Goal: Task Accomplishment & Management: Complete application form

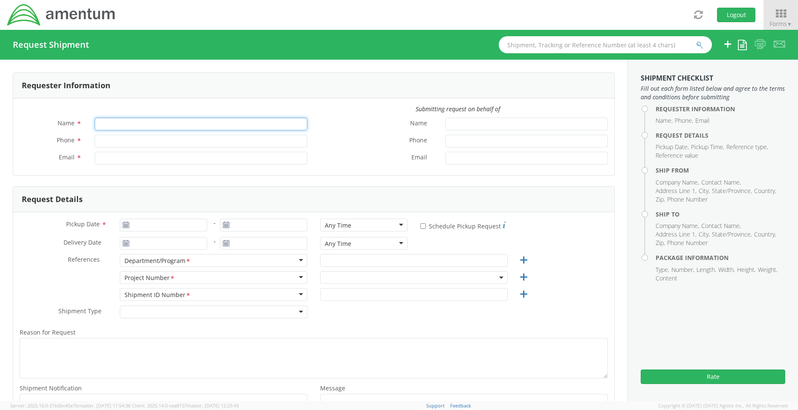
click at [130, 123] on input "Name *" at bounding box center [201, 124] width 213 height 13
type input "[PERSON_NAME]"
type input "8172479090"
type input "[PERSON_NAME][EMAIL_ADDRESS][PERSON_NAME][DOMAIN_NAME]"
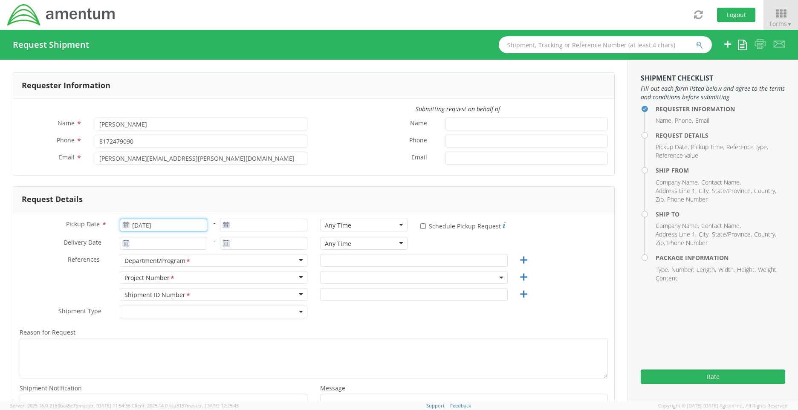
type input "[DATE]"
type input "TACLS"
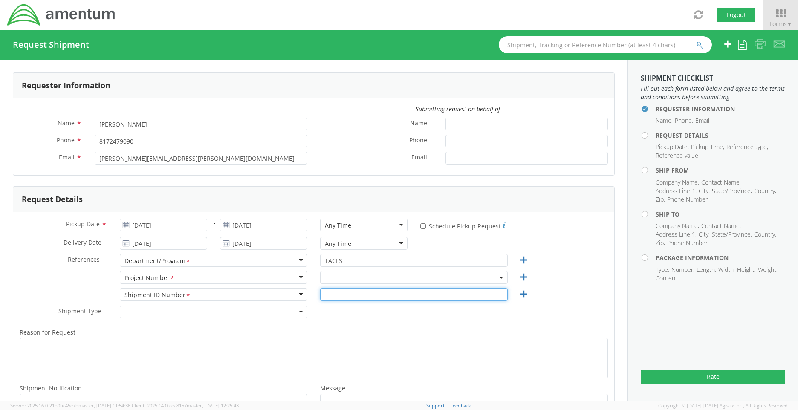
type input "S673"
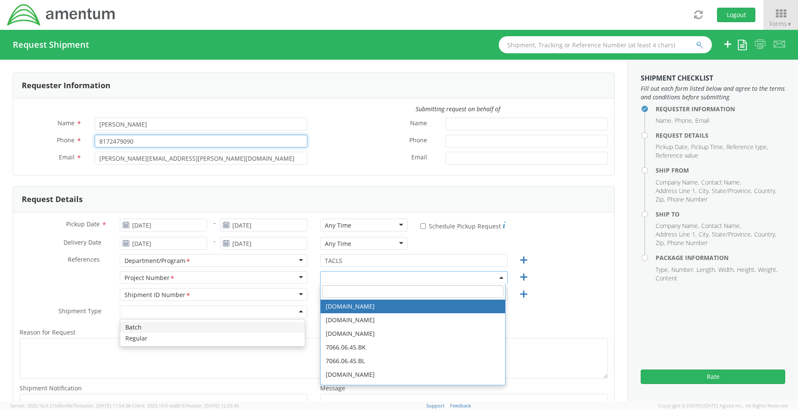
click at [109, 138] on input "8172479090" at bounding box center [201, 141] width 213 height 13
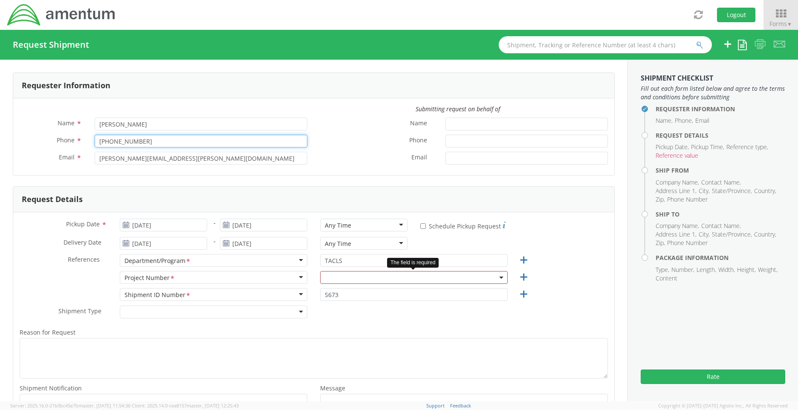
click at [119, 139] on input "[PHONE_NUMBER]" at bounding box center [201, 141] width 213 height 13
click at [119, 140] on input "[PHONE_NUMBER]" at bounding box center [201, 141] width 213 height 13
type input "[PHONE_NUMBER]"
click at [87, 174] on div "Submitting request on behalf of Name * [PERSON_NAME] Phone * [PHONE_NUMBER] Ema…" at bounding box center [313, 136] width 601 height 77
click at [125, 224] on use at bounding box center [126, 225] width 6 height 6
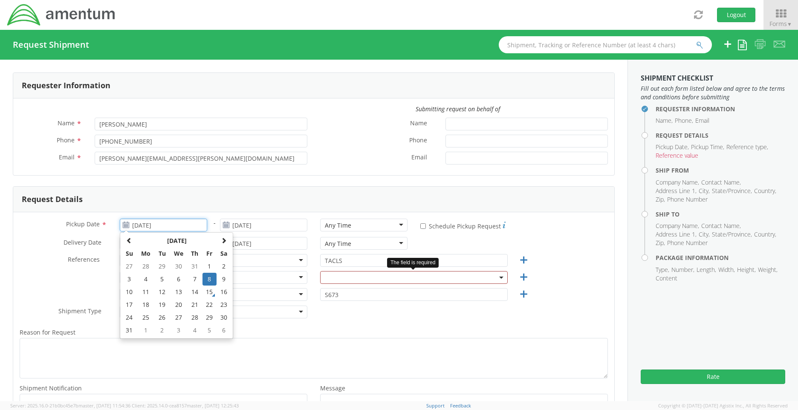
click at [151, 226] on input "[DATE]" at bounding box center [163, 225] width 87 height 13
click at [210, 290] on td "15" at bounding box center [209, 292] width 14 height 13
type input "[DATE]"
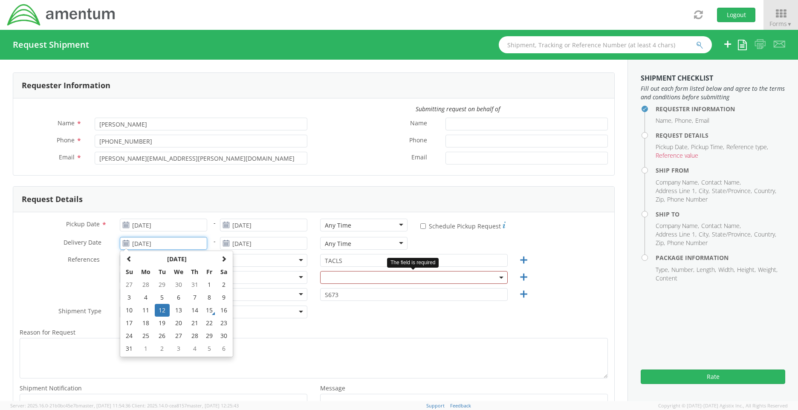
click at [145, 244] on input "[DATE]" at bounding box center [163, 243] width 87 height 13
click at [223, 312] on td "16" at bounding box center [224, 310] width 14 height 13
type input "[DATE]"
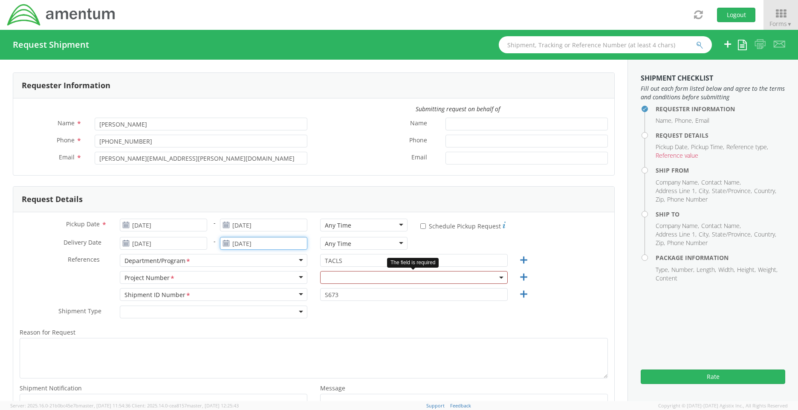
click at [244, 246] on input "[DATE]" at bounding box center [263, 243] width 87 height 13
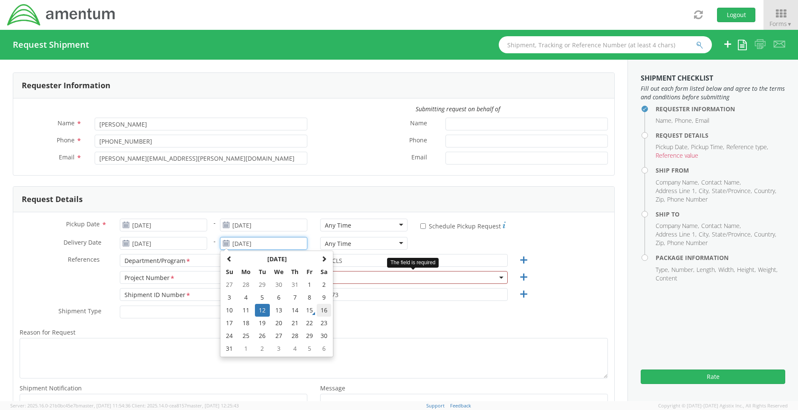
click at [320, 309] on td "16" at bounding box center [324, 310] width 14 height 13
type input "[DATE]"
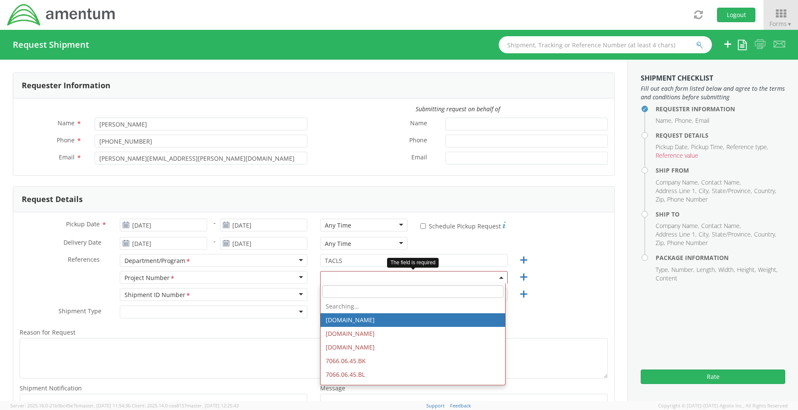
click at [321, 277] on span at bounding box center [414, 277] width 188 height 13
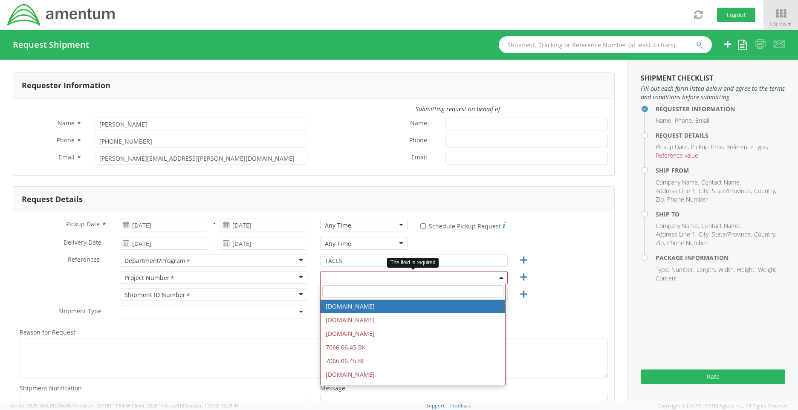
click at [328, 289] on input "search" at bounding box center [412, 291] width 181 height 13
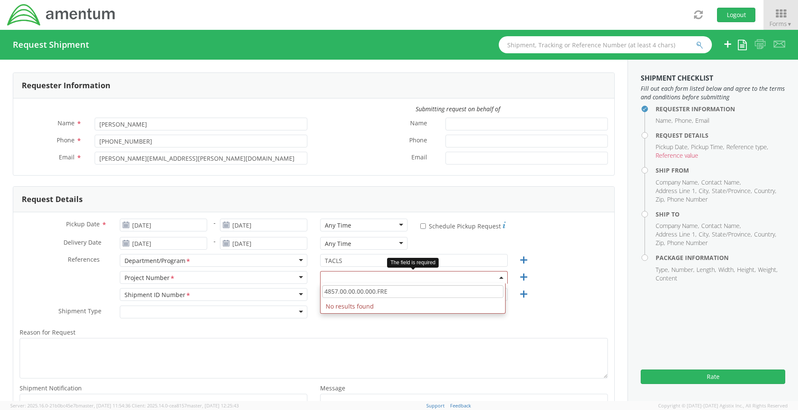
drag, startPoint x: 364, startPoint y: 292, endPoint x: 305, endPoint y: 293, distance: 58.8
click at [305, 293] on div "Pickup Date * [DATE] - [DATE] Any Time Any Time Any Time 7:00 am - 10:00 am 10:…" at bounding box center [313, 324] width 601 height 224
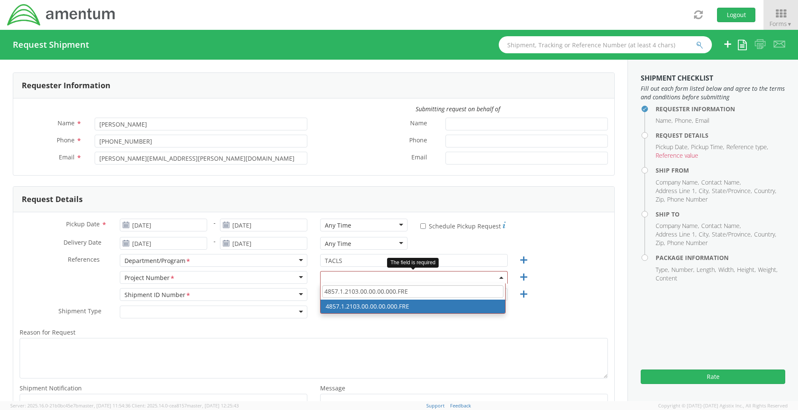
type input "4857.1.2103.00.00.00.000.FRE"
select select "4857.1.2103.00.00.00.000.FRE"
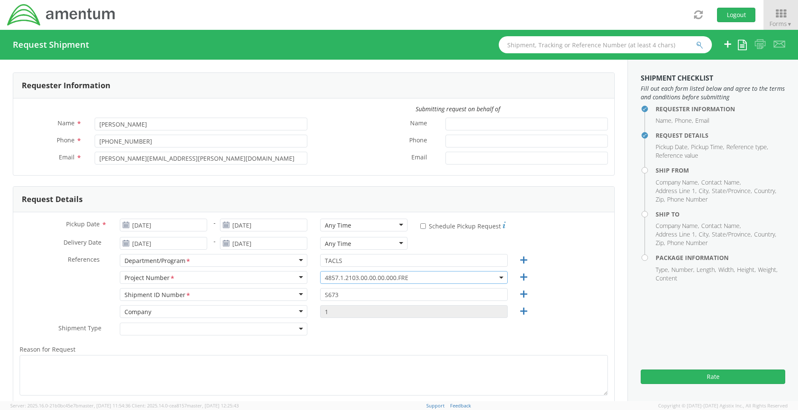
click at [297, 329] on div at bounding box center [214, 329] width 188 height 13
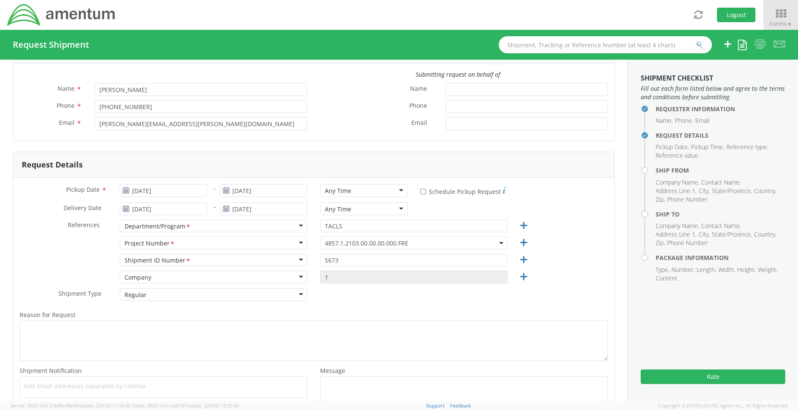
scroll to position [85, 0]
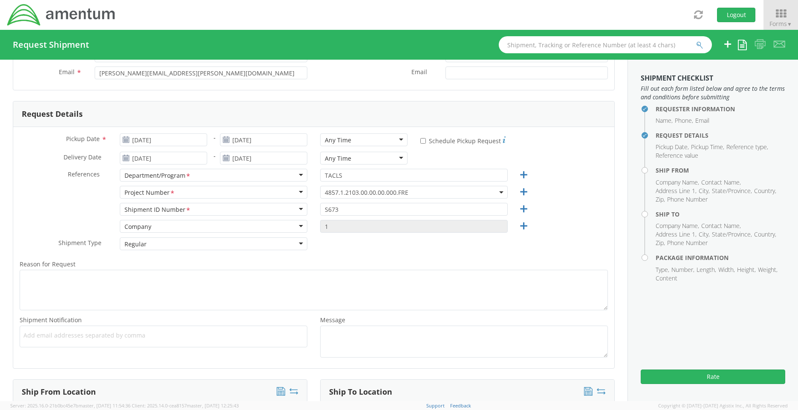
click at [442, 262] on label "Reason for Request *" at bounding box center [313, 264] width 601 height 11
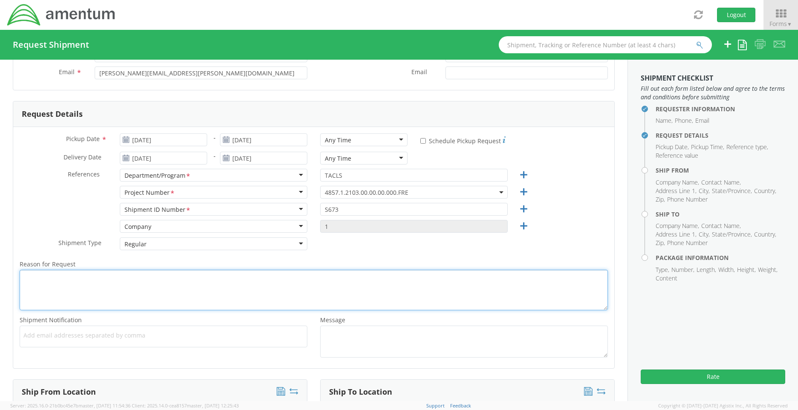
click at [442, 270] on textarea "Reason for Request *" at bounding box center [314, 290] width 588 height 40
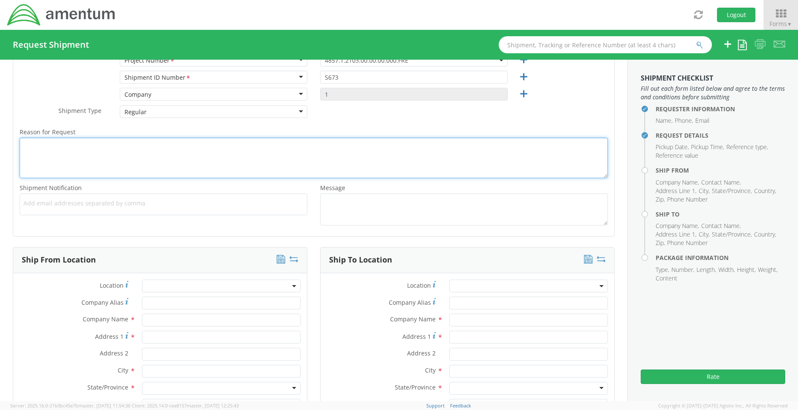
scroll to position [298, 0]
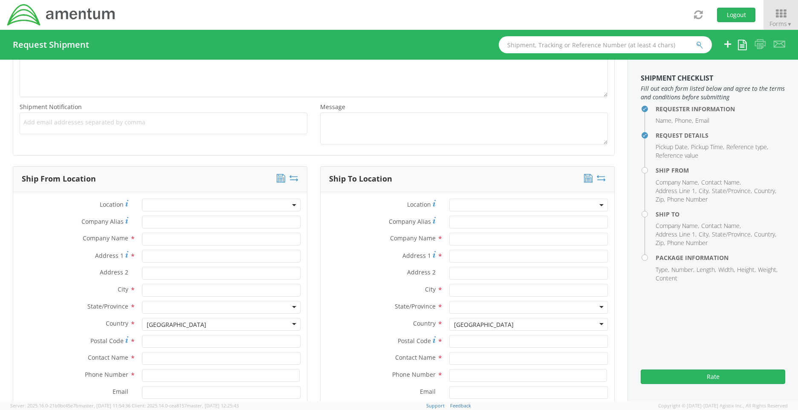
click at [263, 209] on span at bounding box center [221, 205] width 159 height 13
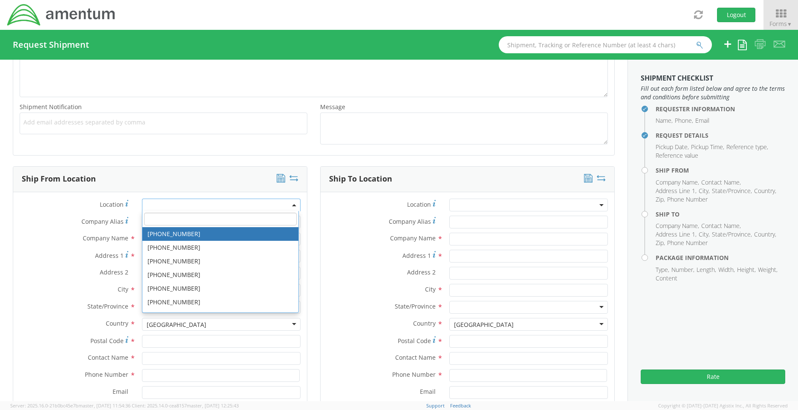
click at [240, 222] on input "search" at bounding box center [220, 219] width 153 height 13
type input "t"
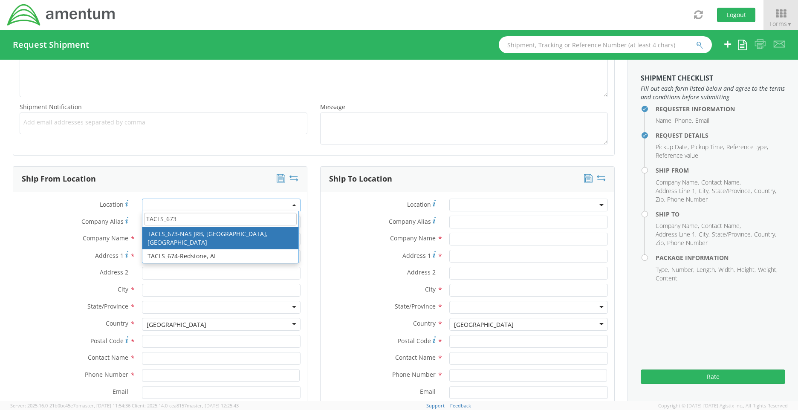
type input "TACLS_673"
type input "Amentum Services, Inc."
type input "[STREET_ADDRESS][PERSON_NAME]"
type input "NAS JRB FT. Worth"
type input "[GEOGRAPHIC_DATA]"
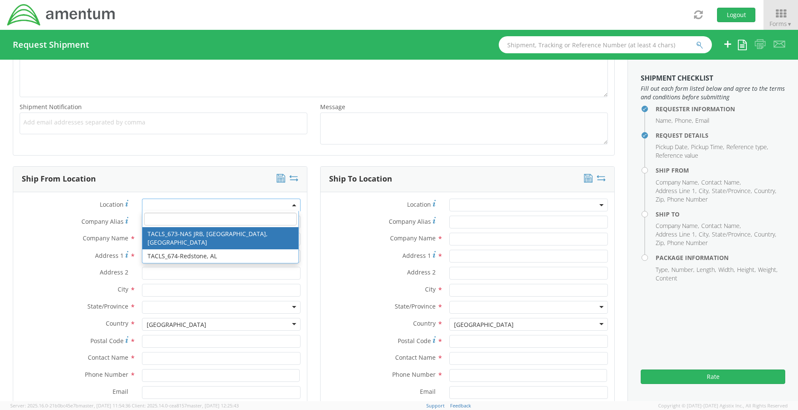
type input "76127"
select select "42735"
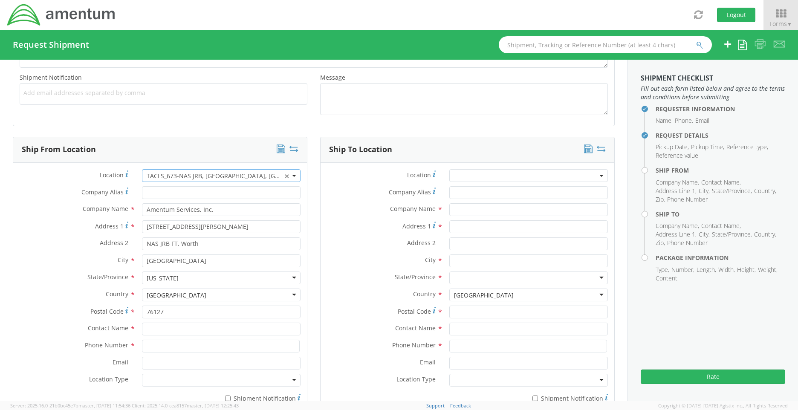
scroll to position [341, 0]
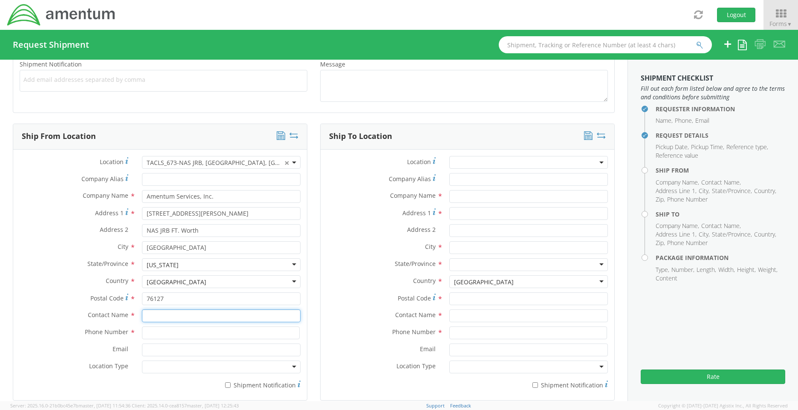
click at [190, 320] on input "text" at bounding box center [221, 315] width 159 height 13
type input "[PERSON_NAME]"
click at [96, 334] on span "Phone Number" at bounding box center [106, 332] width 43 height 8
click at [173, 338] on input at bounding box center [221, 332] width 158 height 13
type input "[PHONE_NUMBER]"
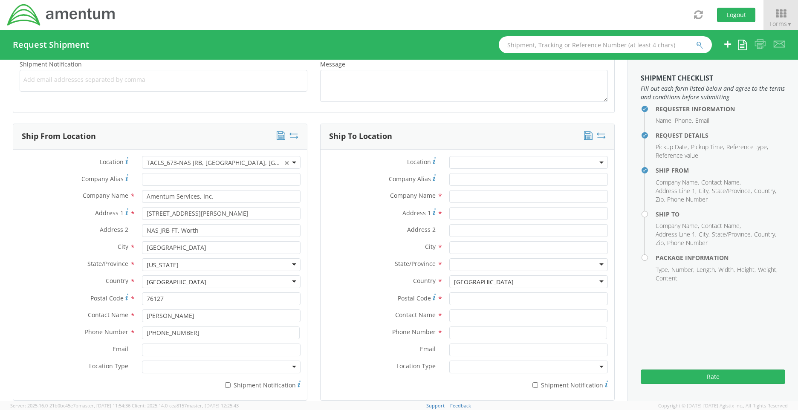
click at [184, 371] on div at bounding box center [221, 367] width 159 height 13
click at [549, 197] on input "text" at bounding box center [528, 196] width 159 height 13
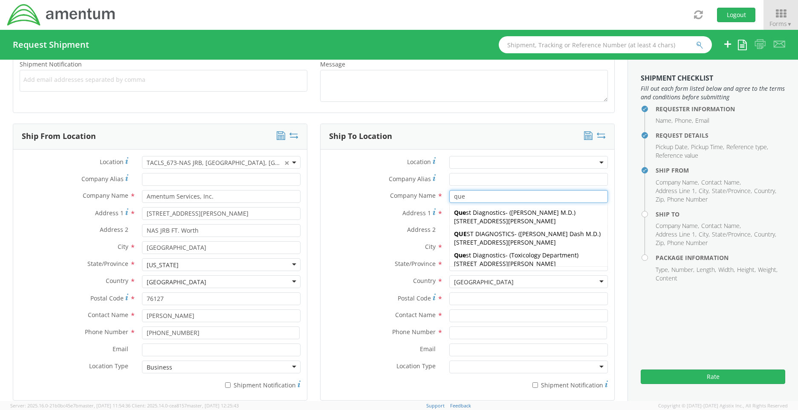
type input "QUEST DIAGNOSTICS"
type input "[STREET_ADDRESS][PERSON_NAME]"
type input "TOXICOLOGY"
type input "LENEXA"
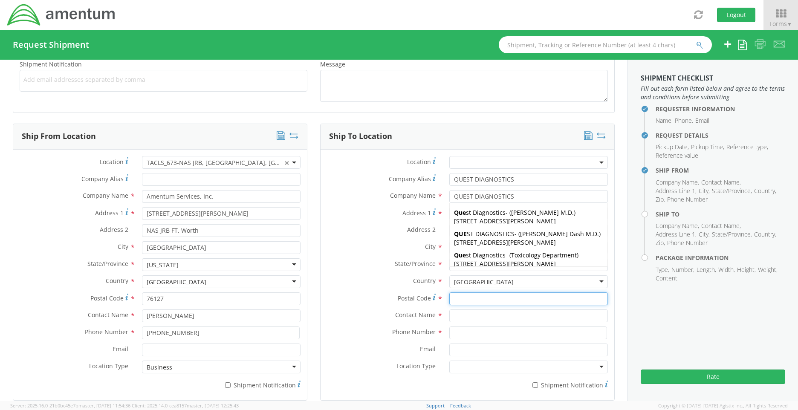
type input "66700"
type input "TOXICOLOGY"
type input "8008777484"
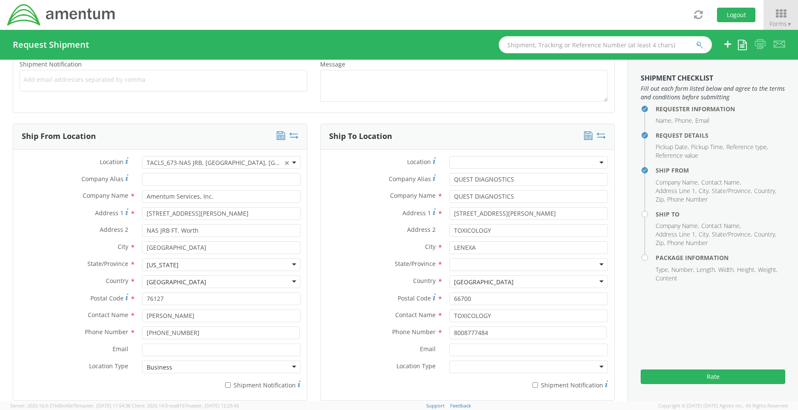
click at [344, 225] on label "Address 2 *" at bounding box center [382, 229] width 122 height 11
click at [449, 225] on input "TOXICOLOGY" at bounding box center [528, 230] width 159 height 13
click at [468, 266] on div at bounding box center [528, 264] width 159 height 13
type input "k"
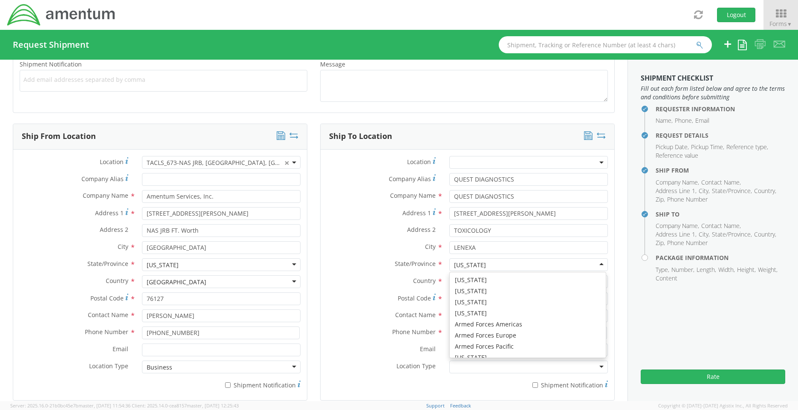
click at [474, 263] on div "[US_STATE]" at bounding box center [528, 264] width 159 height 13
drag, startPoint x: 474, startPoint y: 263, endPoint x: 450, endPoint y: 265, distance: 24.3
click at [450, 265] on div "[US_STATE]" at bounding box center [528, 264] width 159 height 13
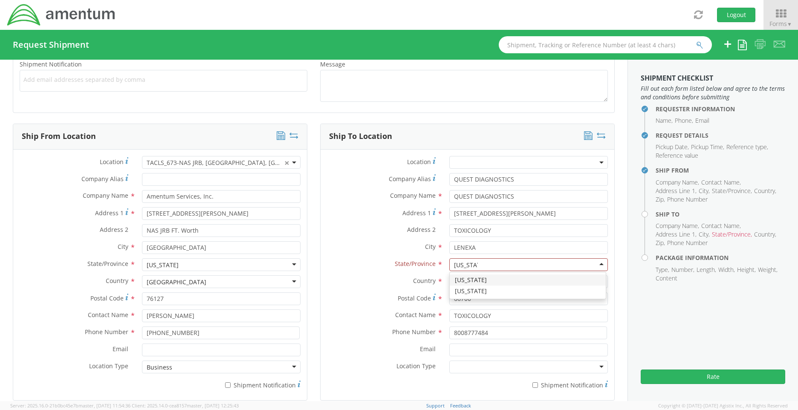
type input "[US_STATE]"
click at [378, 233] on label "Address 2 *" at bounding box center [382, 229] width 122 height 11
click at [449, 233] on input "TOXICOLOGY" at bounding box center [528, 230] width 159 height 13
click at [468, 264] on div at bounding box center [528, 264] width 159 height 13
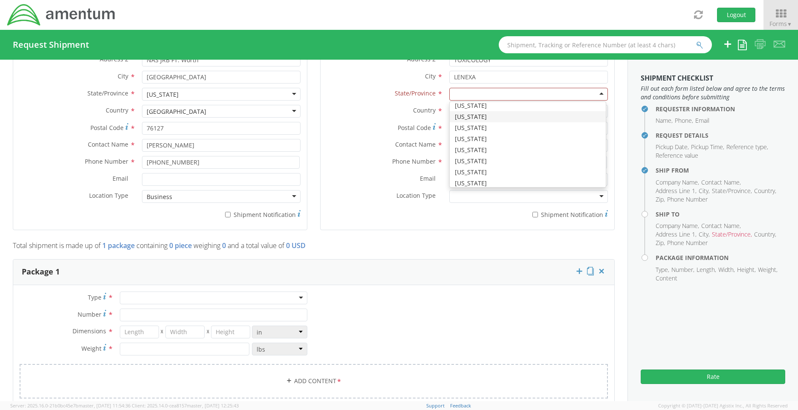
scroll to position [170, 0]
click at [347, 164] on label "Phone Number *" at bounding box center [382, 161] width 122 height 11
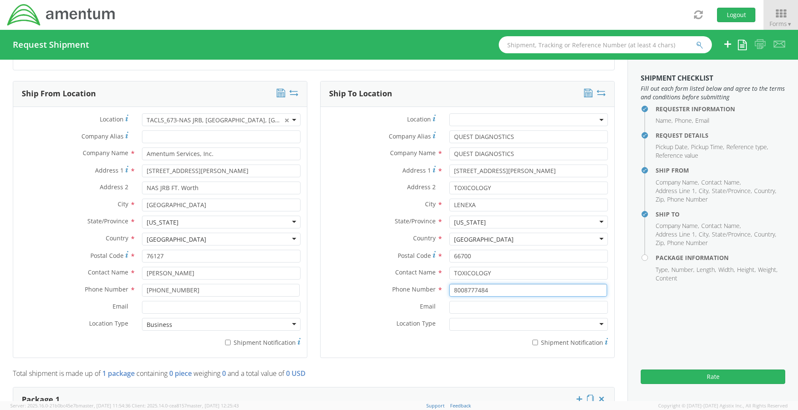
click at [461, 290] on input "8008777484" at bounding box center [528, 290] width 158 height 13
click at [470, 288] on input "[PHONE_NUMBER]" at bounding box center [528, 290] width 158 height 13
type input "[PHONE_NUMBER]"
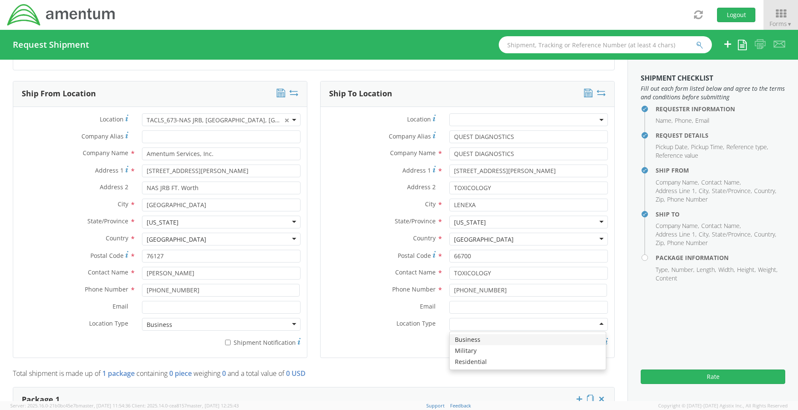
click at [449, 324] on div at bounding box center [528, 324] width 159 height 13
click at [335, 248] on div "Country * [GEOGRAPHIC_DATA] [GEOGRAPHIC_DATA] [GEOGRAPHIC_DATA] [GEOGRAPHIC_DAT…" at bounding box center [468, 241] width 294 height 17
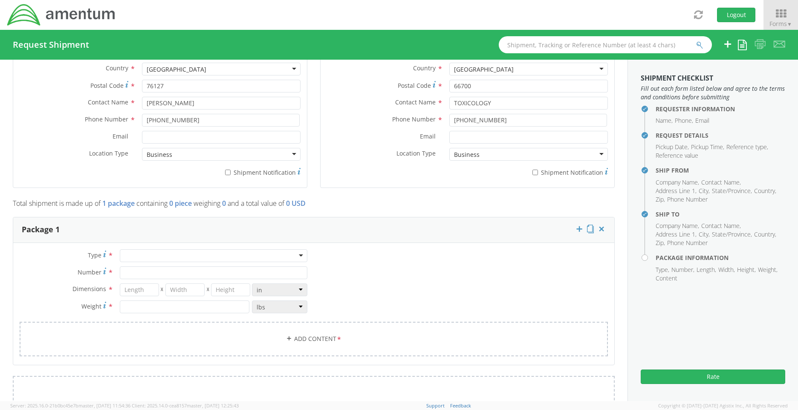
scroll to position [554, 0]
click at [286, 253] on div at bounding box center [214, 255] width 188 height 13
click at [156, 273] on input "Number *" at bounding box center [214, 272] width 188 height 13
type input "1"
click at [150, 288] on input "number" at bounding box center [139, 289] width 39 height 13
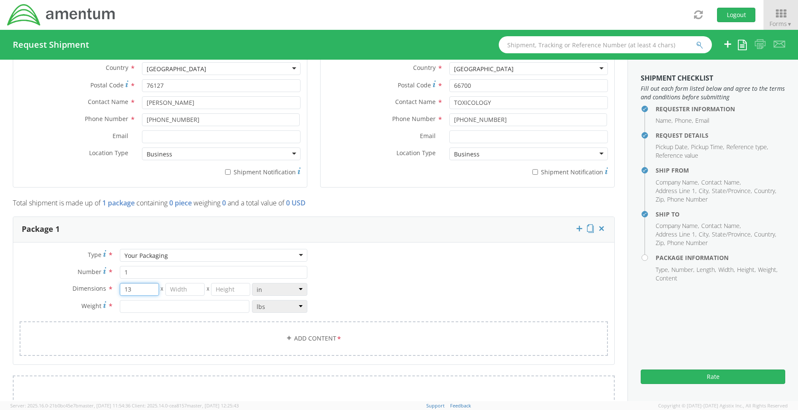
type input "13"
click at [180, 289] on input "number" at bounding box center [184, 289] width 39 height 13
type input "11"
click at [219, 288] on input "number" at bounding box center [230, 289] width 39 height 13
type input "2"
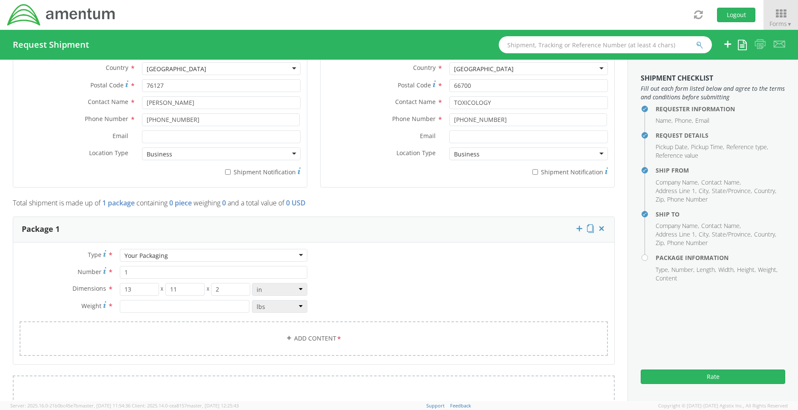
click at [361, 289] on div "Type * Your Packaging Your Packaging Crate(s) Envelope Pallet(s) Oversized (Not…" at bounding box center [313, 308] width 601 height 118
click at [211, 308] on input "number" at bounding box center [185, 306] width 130 height 13
type input "1.0"
click at [349, 281] on div "Type * Your Packaging Your Packaging Crate(s) Envelope Pallet(s) Oversized (Not…" at bounding box center [313, 308] width 601 height 118
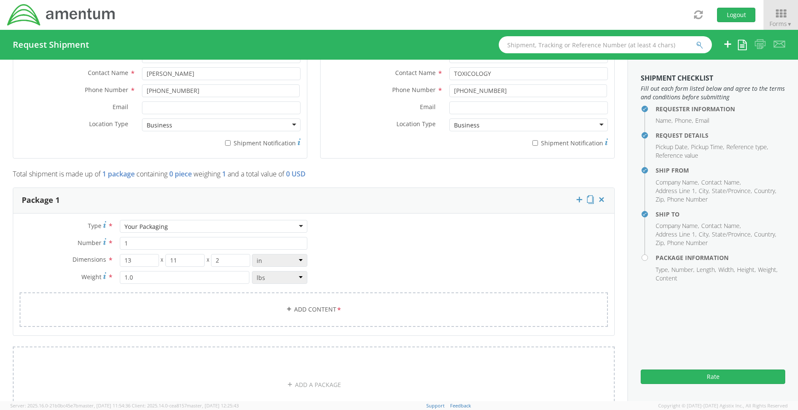
scroll to position [639, 0]
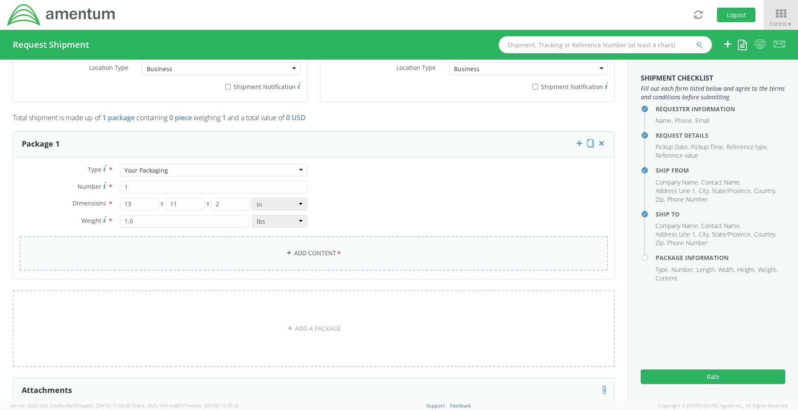
click at [378, 260] on link "Add Content *" at bounding box center [314, 253] width 588 height 35
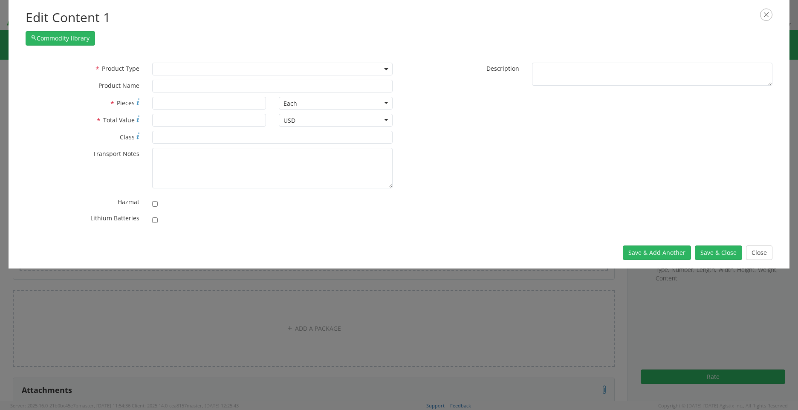
click at [249, 68] on span at bounding box center [272, 69] width 240 height 13
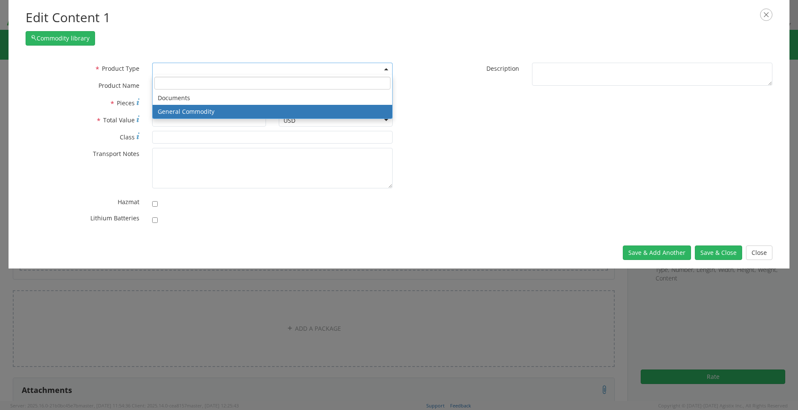
select select "COMMODITY"
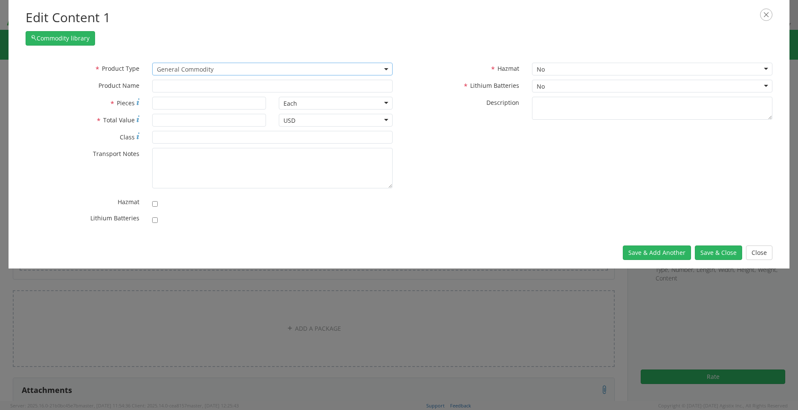
type input "General Commodity"
click at [208, 104] on input "* Pieces" at bounding box center [209, 103] width 114 height 13
type input "1"
click at [187, 122] on input "* Total Value" at bounding box center [209, 120] width 114 height 13
type input "50.00"
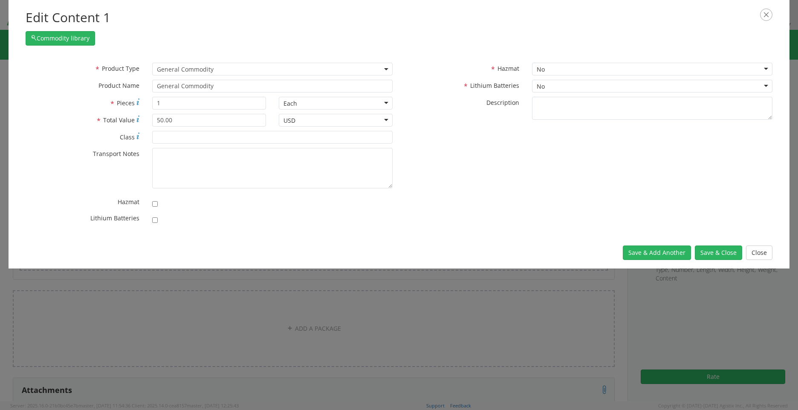
click at [444, 142] on div "* Product Type Documents General Commodity General Commodity * Product Name Gen…" at bounding box center [399, 146] width 760 height 166
click at [711, 250] on button "Save & Close" at bounding box center [718, 252] width 47 height 14
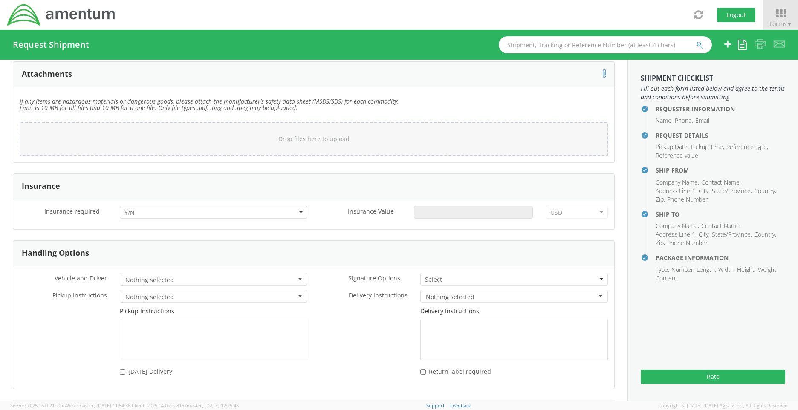
scroll to position [1021, 0]
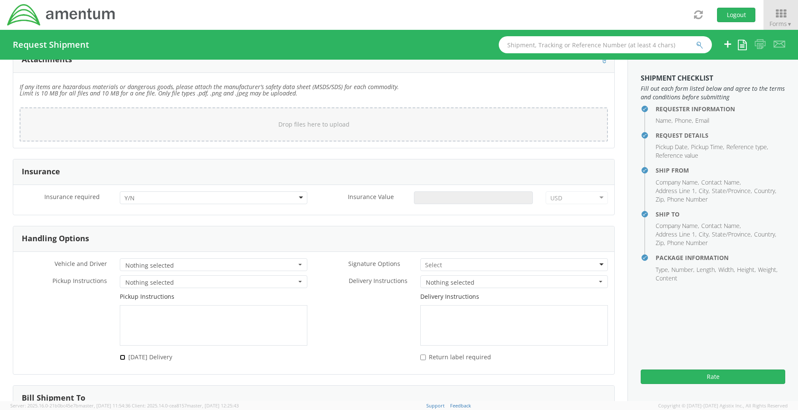
click at [122, 358] on input "[DATE] Delivery" at bounding box center [123, 358] width 6 height 6
checkbox input "true"
click at [745, 378] on button "Rate" at bounding box center [713, 377] width 144 height 14
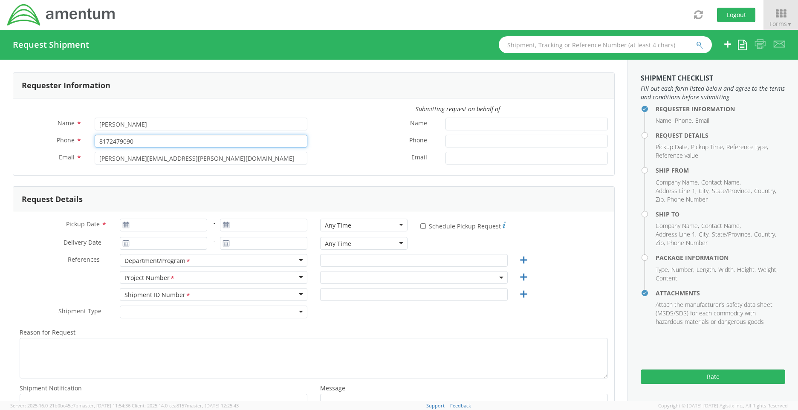
click at [108, 142] on input "8172479090" at bounding box center [201, 141] width 213 height 13
click at [121, 139] on input "[PHONE_NUMBER]" at bounding box center [201, 141] width 213 height 13
type input "[PHONE_NUMBER]"
type input "[DATE]"
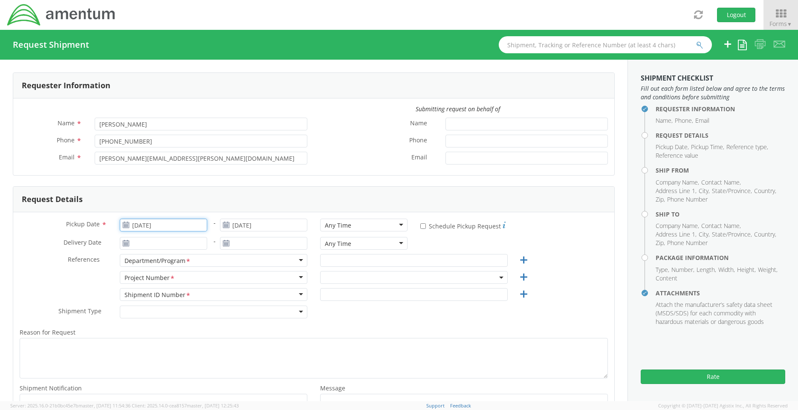
click at [171, 220] on input "[DATE]" at bounding box center [163, 225] width 87 height 13
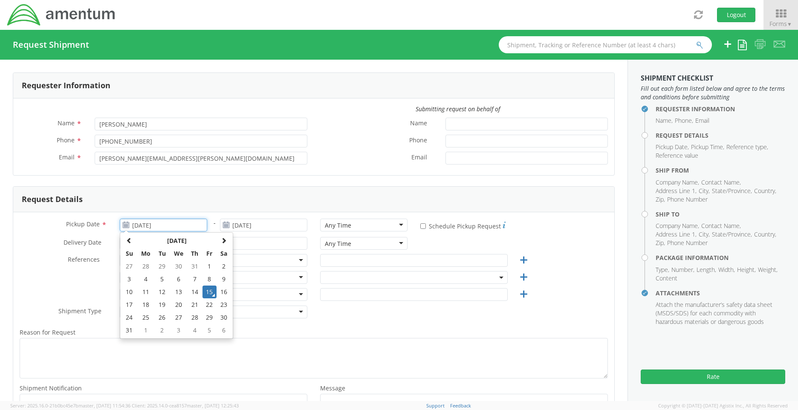
click at [208, 289] on td "15" at bounding box center [209, 292] width 14 height 13
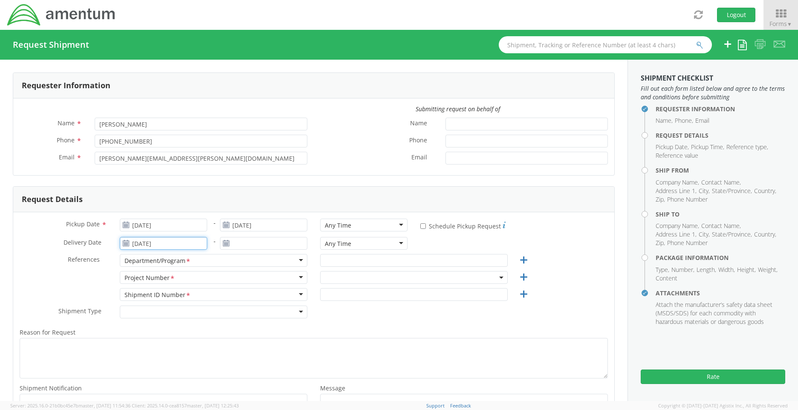
click at [196, 243] on input "[DATE]" at bounding box center [163, 243] width 87 height 13
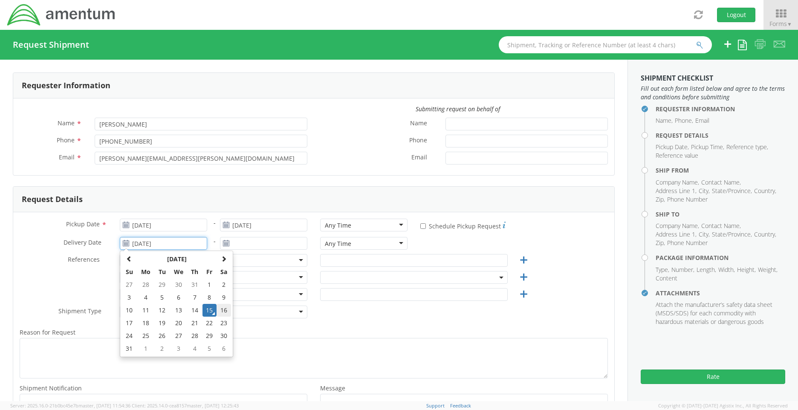
click at [224, 311] on td "16" at bounding box center [224, 310] width 14 height 13
type input "[DATE]"
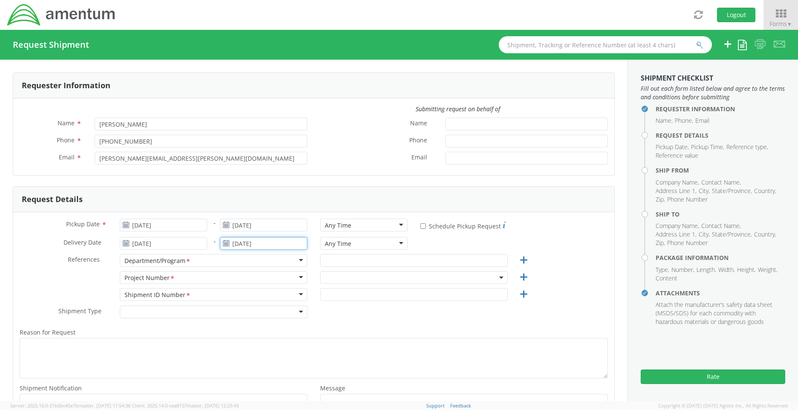
click at [257, 245] on input "[DATE]" at bounding box center [263, 243] width 87 height 13
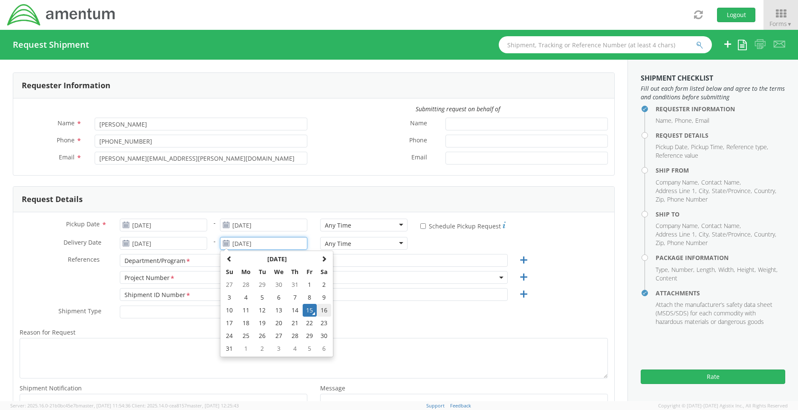
click at [323, 309] on td "16" at bounding box center [324, 310] width 14 height 13
type input "[DATE]"
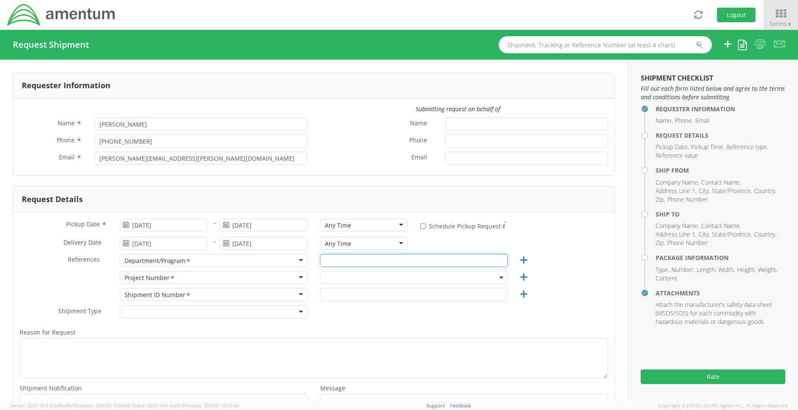
click at [358, 260] on input "text" at bounding box center [414, 260] width 188 height 13
type input "T"
type input "t"
type input "TACLS"
click at [347, 278] on span at bounding box center [414, 277] width 188 height 13
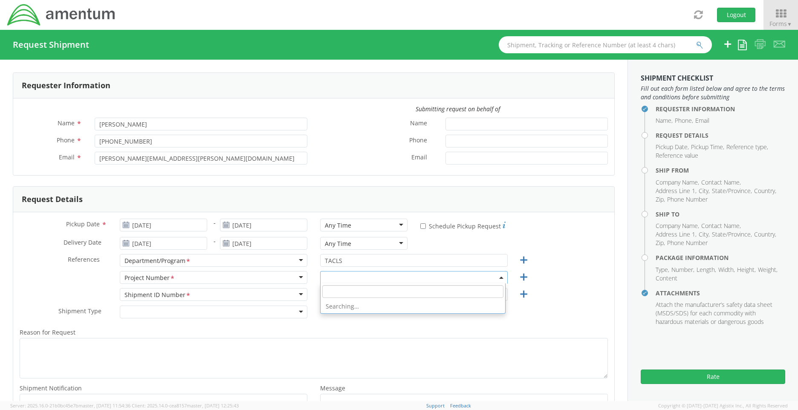
click at [341, 288] on input "search" at bounding box center [412, 291] width 181 height 13
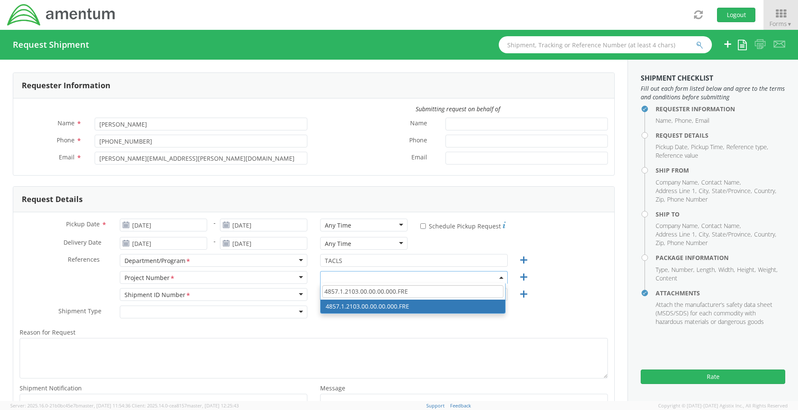
type input "4857.1.2103.00.00.00.000.FRE"
select select "4857.1.2103.00.00.00.000.FRE"
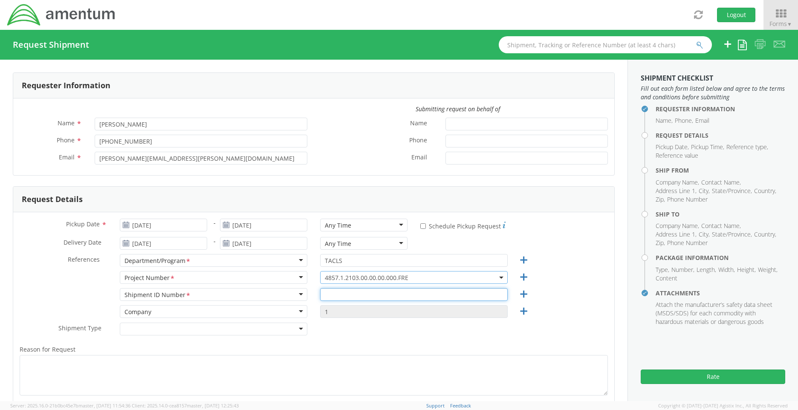
click at [323, 295] on input "text" at bounding box center [414, 294] width 188 height 13
type input "s"
type input "S673"
click at [338, 181] on form "Requester Information Submitting request on behalf of Name * [PERSON_NAME] Phon…" at bounding box center [314, 262] width 602 height 381
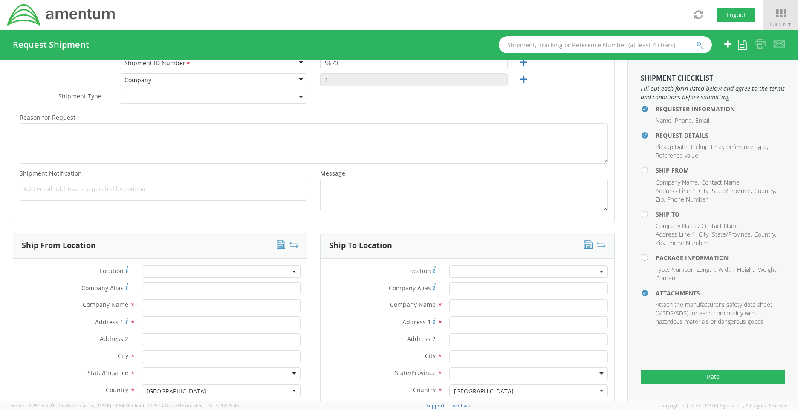
scroll to position [256, 0]
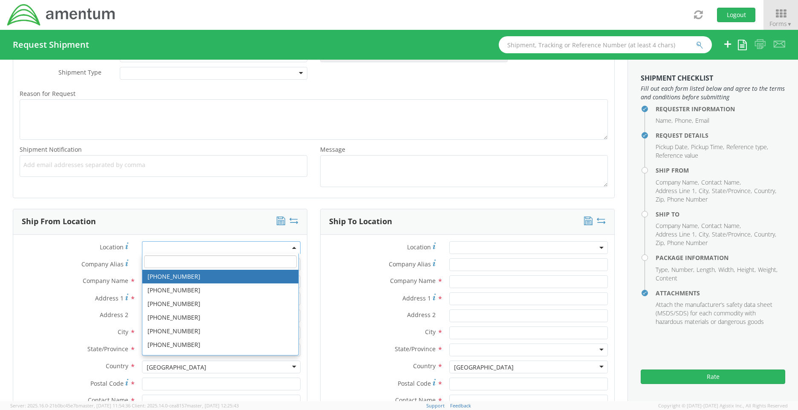
click at [269, 251] on span at bounding box center [221, 247] width 159 height 13
click at [257, 264] on input "search" at bounding box center [220, 261] width 153 height 13
type input "TACLS_673"
type input "Amentum Services, Inc."
type input "[STREET_ADDRESS][PERSON_NAME]"
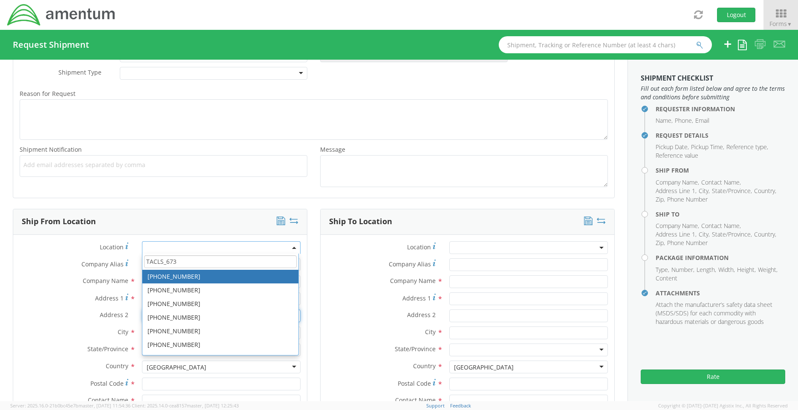
type input "NAS JRB FT. Worth"
type input "[GEOGRAPHIC_DATA]"
type input "76127"
type input "[PERSON_NAME]"
type input "[PHONE_NUMBER]"
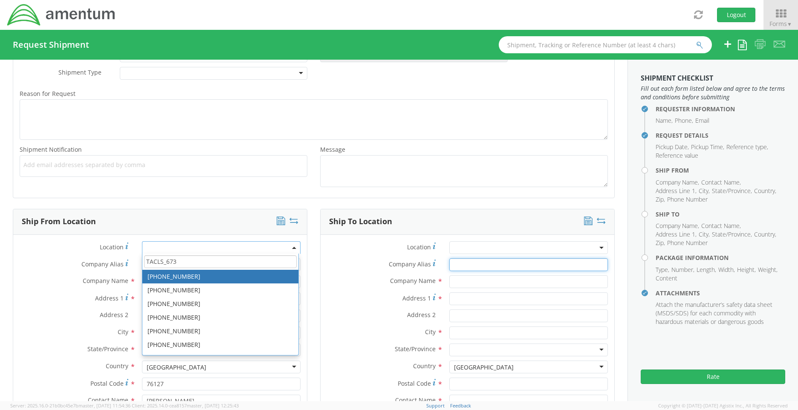
type input "QUEST DIAGNOSTICS"
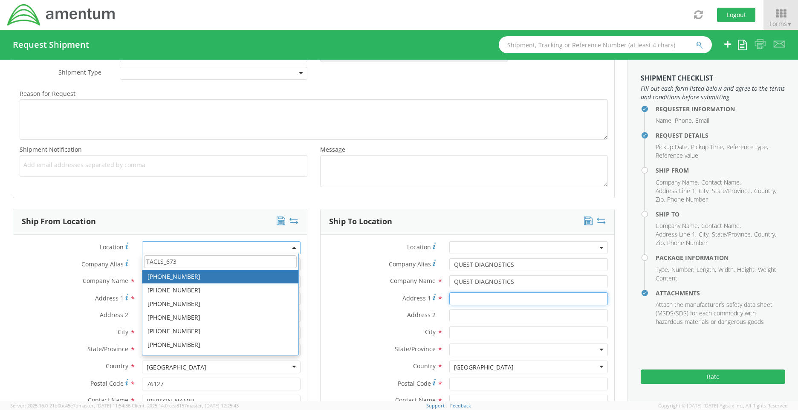
type input "[STREET_ADDRESS][PERSON_NAME]"
type input "TOXICOLOGY"
type input "LENEXA"
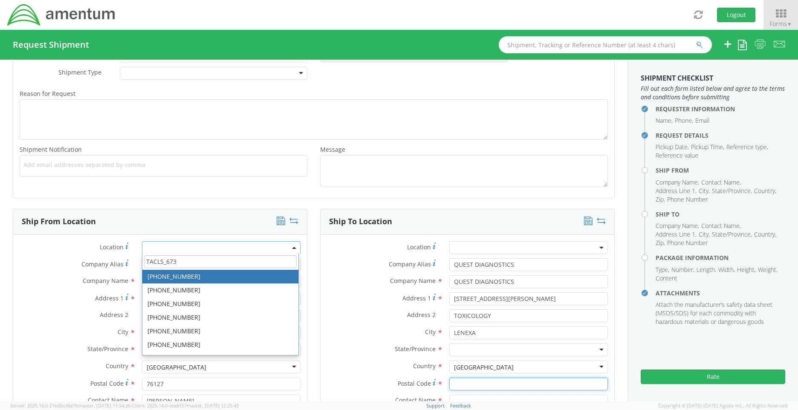
type input "66700"
type input "TOXICOLOGY"
type input "[PHONE_NUMBER]"
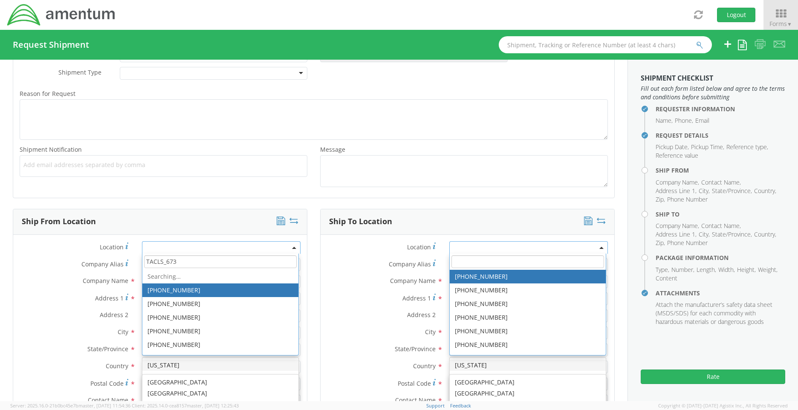
scroll to position [0, 0]
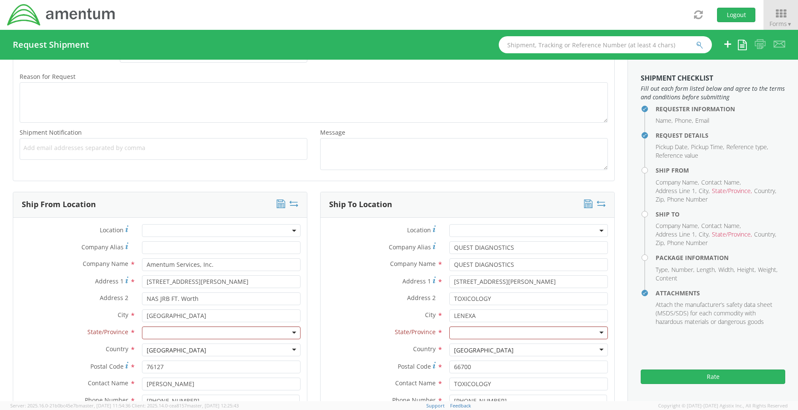
click at [358, 258] on label "Company Name *" at bounding box center [382, 263] width 122 height 11
click at [230, 254] on div "Company Alias *" at bounding box center [160, 249] width 294 height 17
click at [202, 332] on div at bounding box center [221, 332] width 159 height 13
type input "T"
click at [337, 334] on label "State/Province *" at bounding box center [382, 331] width 122 height 11
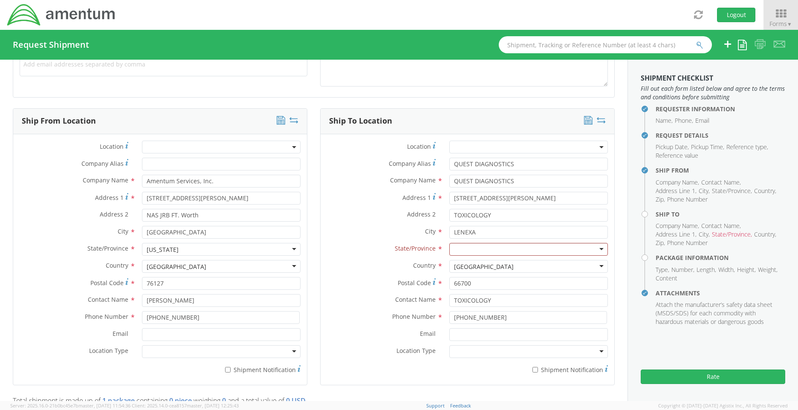
scroll to position [358, 0]
click at [221, 355] on div at bounding box center [221, 350] width 159 height 13
click at [335, 243] on label "State/Province *" at bounding box center [382, 246] width 122 height 11
click at [449, 245] on div at bounding box center [528, 247] width 159 height 13
type input "K"
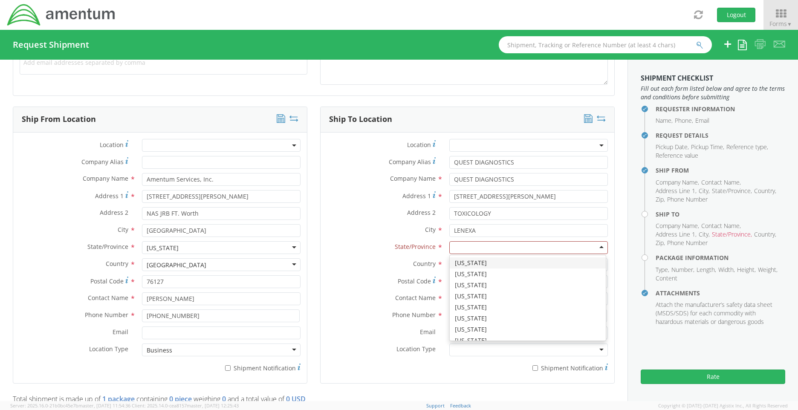
scroll to position [0, 0]
click at [360, 223] on div "Address 2 * TOXICOLOGY" at bounding box center [468, 215] width 294 height 17
click at [454, 350] on div at bounding box center [528, 350] width 159 height 13
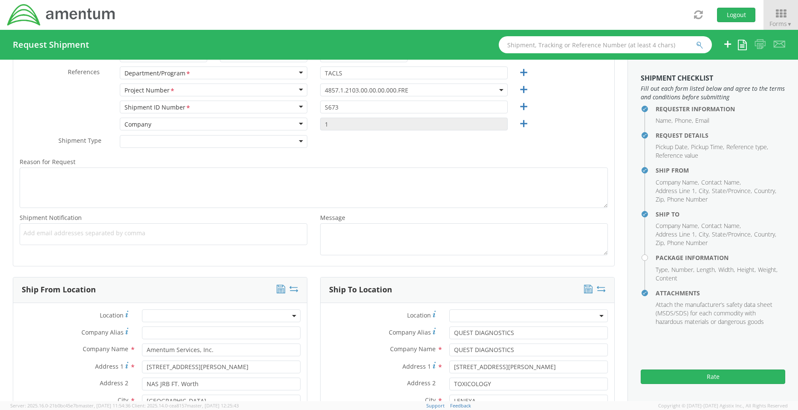
scroll to position [17, 0]
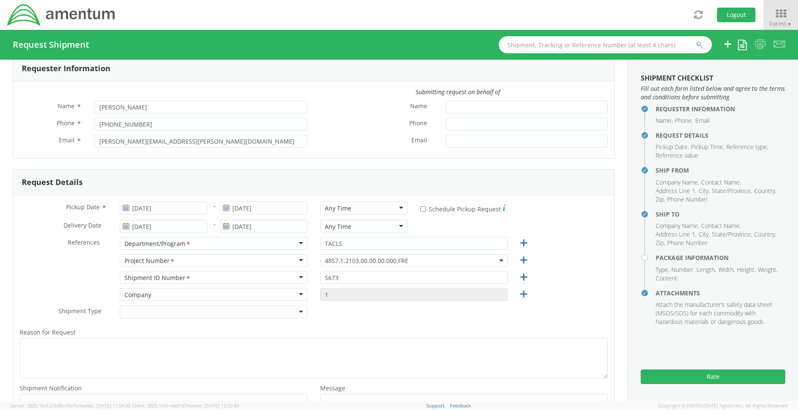
click at [292, 310] on div at bounding box center [214, 312] width 188 height 13
click at [333, 326] on div "Reason for Request * Shipment Notification * Add email addresses separated by c…" at bounding box center [313, 376] width 601 height 107
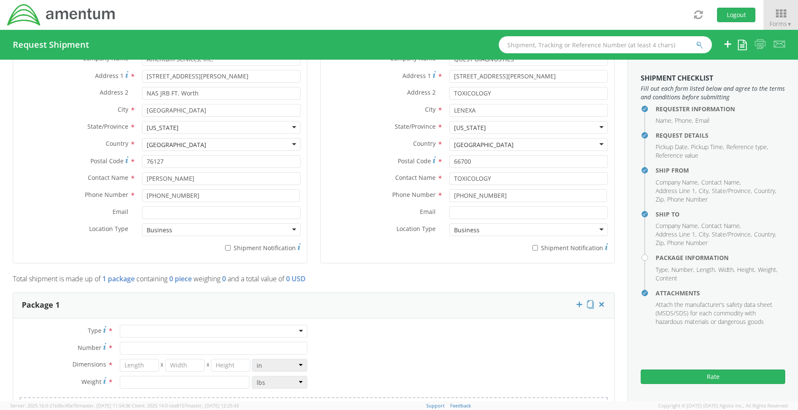
scroll to position [486, 0]
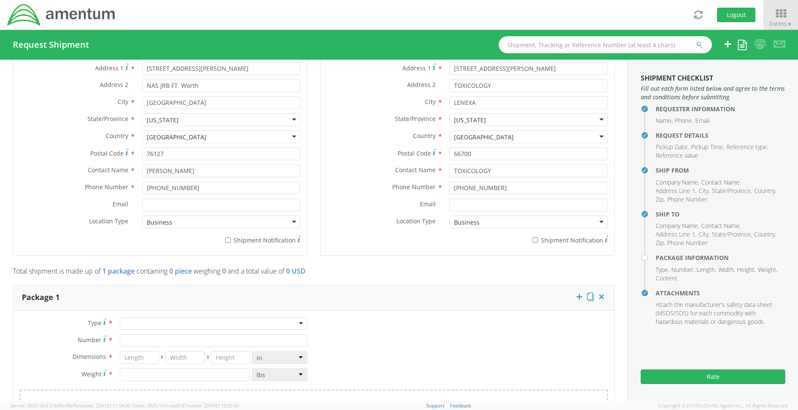
click at [295, 321] on div at bounding box center [214, 323] width 188 height 13
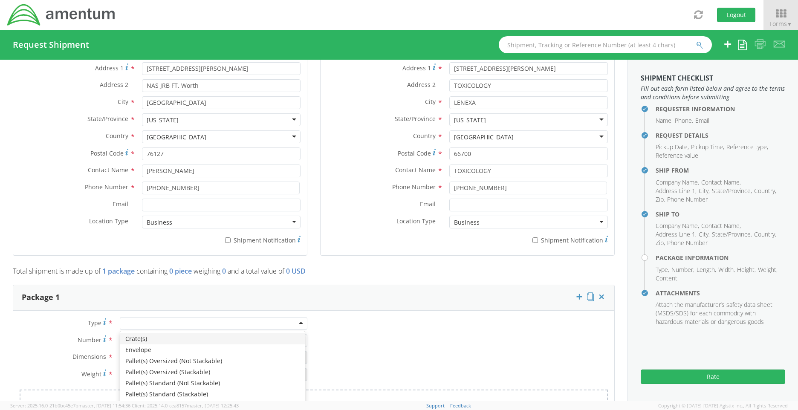
scroll to position [529, 0]
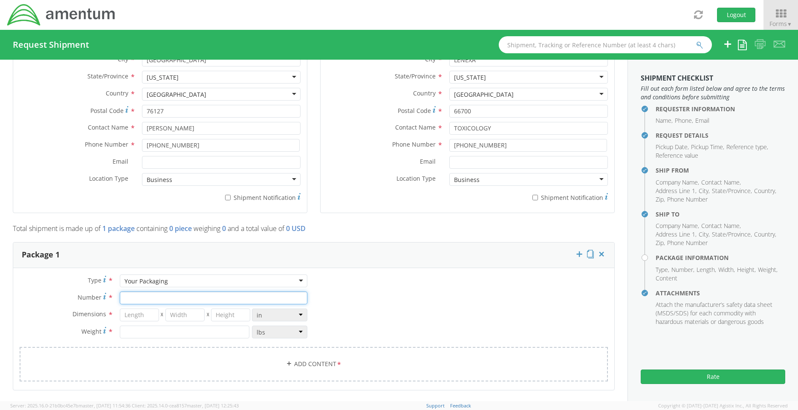
click at [156, 298] on input "Number *" at bounding box center [214, 298] width 188 height 13
type input "1"
click at [140, 316] on input "number" at bounding box center [139, 315] width 39 height 13
type input "13"
click at [178, 317] on input "number" at bounding box center [184, 315] width 39 height 13
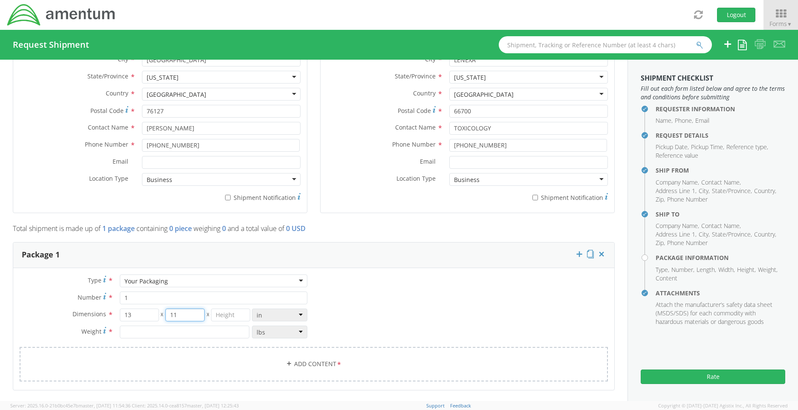
type input "11"
click at [217, 318] on input "number" at bounding box center [230, 315] width 39 height 13
type input "2"
click at [187, 332] on input "number" at bounding box center [185, 332] width 130 height 13
type input "1.0"
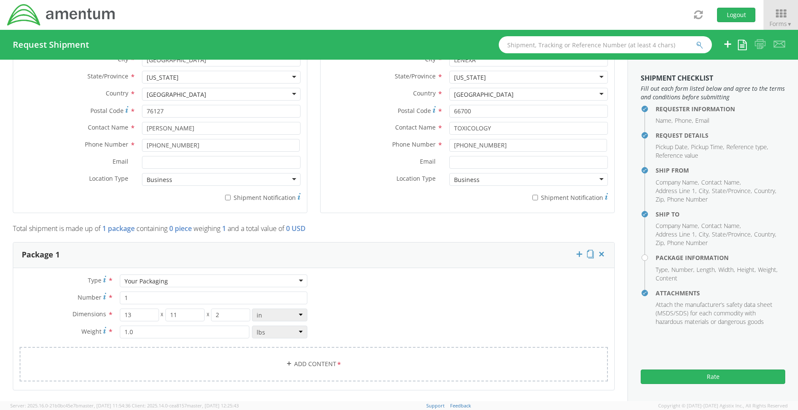
click at [441, 314] on div "Type * Your Packaging Your Packaging Crate(s) Envelope Pallet(s) Oversized (Not…" at bounding box center [313, 333] width 601 height 118
click at [412, 366] on link "Add Content *" at bounding box center [314, 364] width 588 height 35
select select
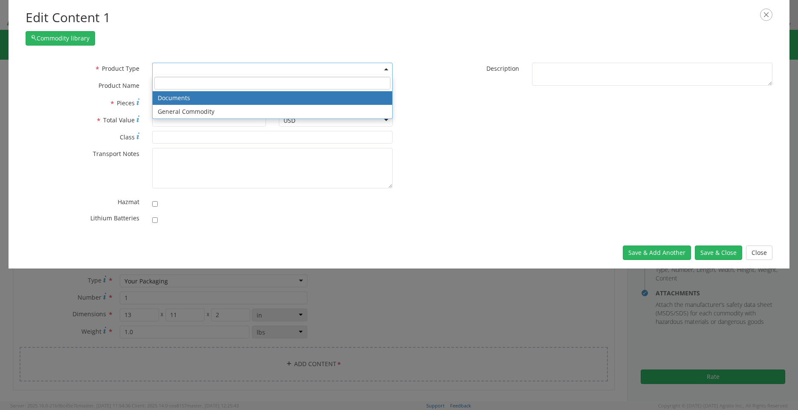
click at [185, 72] on span at bounding box center [272, 69] width 240 height 13
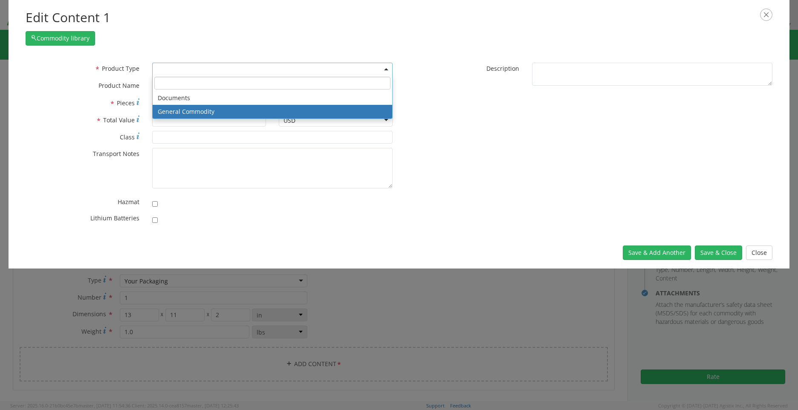
select select "COMMODITY"
type input "General Commodity"
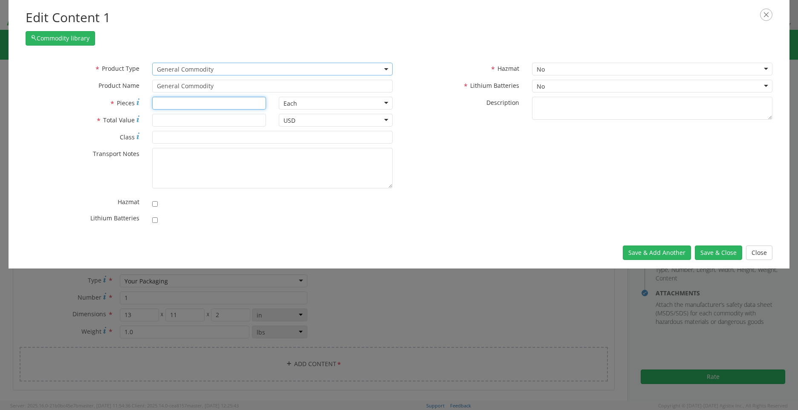
click at [180, 104] on input "* Pieces" at bounding box center [209, 103] width 114 height 13
type input "1"
click at [179, 121] on input "* Total Value" at bounding box center [209, 120] width 114 height 13
type input "50.00"
click at [502, 211] on div "* Product Type Documents General Commodity General Commodity * Product Name Gen…" at bounding box center [399, 146] width 760 height 166
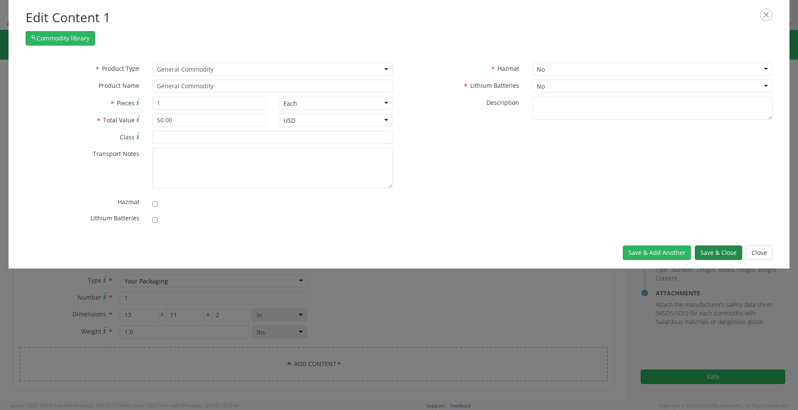
click at [710, 248] on button "Save & Close" at bounding box center [718, 252] width 47 height 14
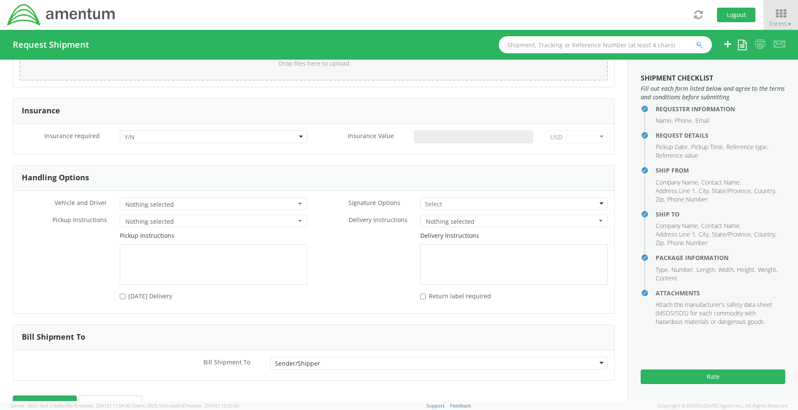
scroll to position [1083, 0]
click at [123, 297] on input "[DATE] Delivery" at bounding box center [123, 296] width 6 height 6
checkbox input "true"
click at [527, 204] on div at bounding box center [514, 202] width 188 height 13
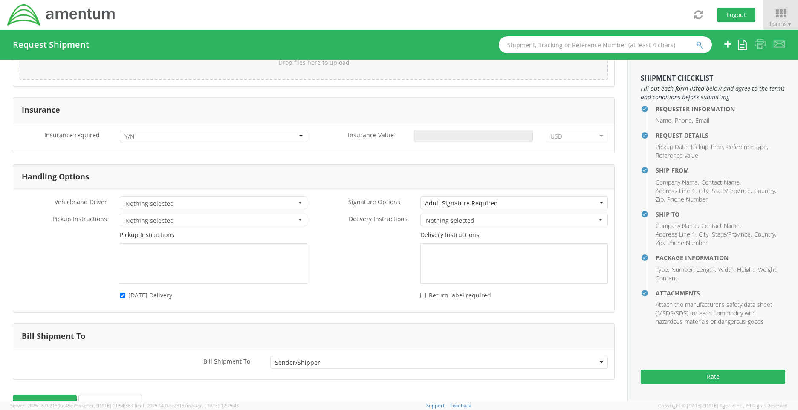
click at [438, 220] on span "Nothing selected" at bounding box center [511, 221] width 171 height 9
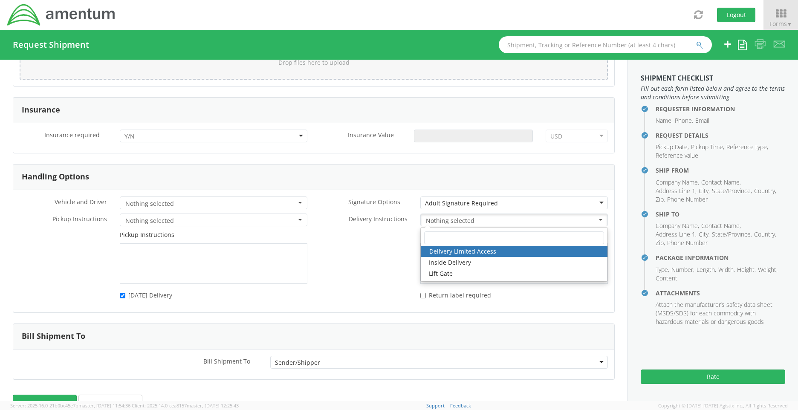
click at [438, 220] on span "Nothing selected" at bounding box center [511, 221] width 171 height 9
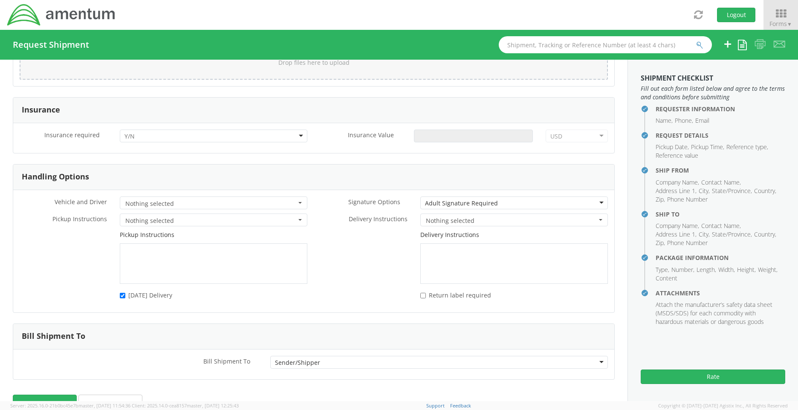
click at [353, 248] on div "Delivery Instructions" at bounding box center [464, 257] width 300 height 53
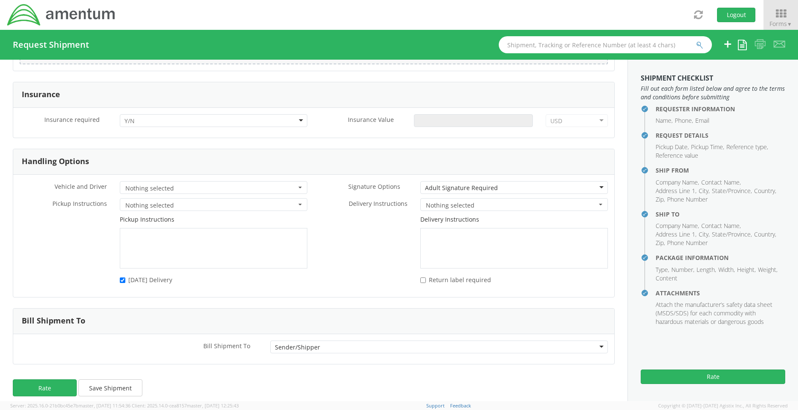
scroll to position [1106, 0]
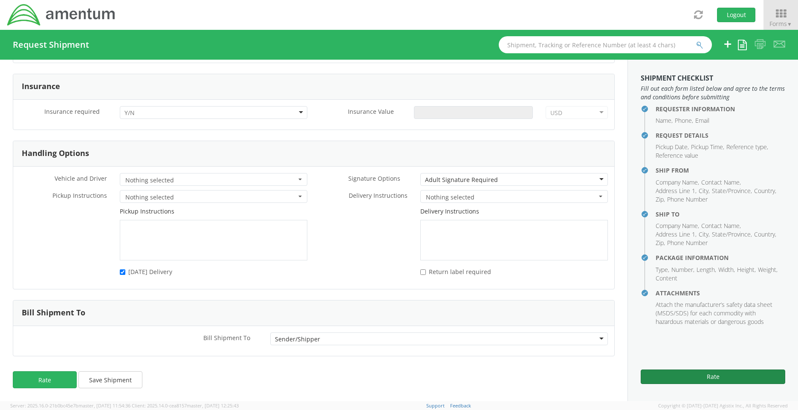
click at [677, 378] on button "Rate" at bounding box center [713, 377] width 144 height 14
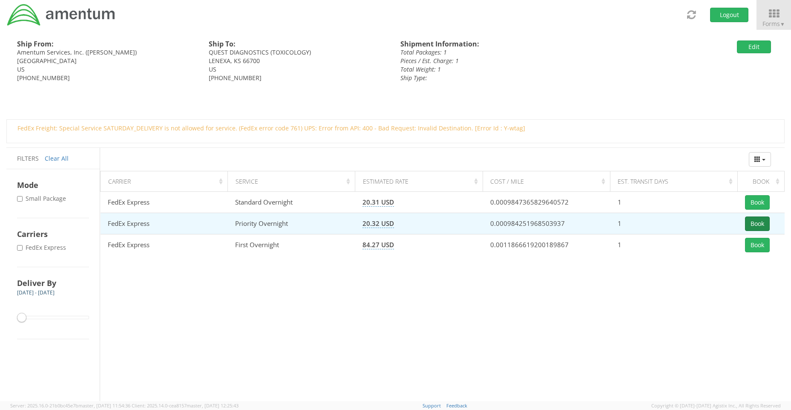
click at [755, 222] on button "Book" at bounding box center [757, 224] width 25 height 14
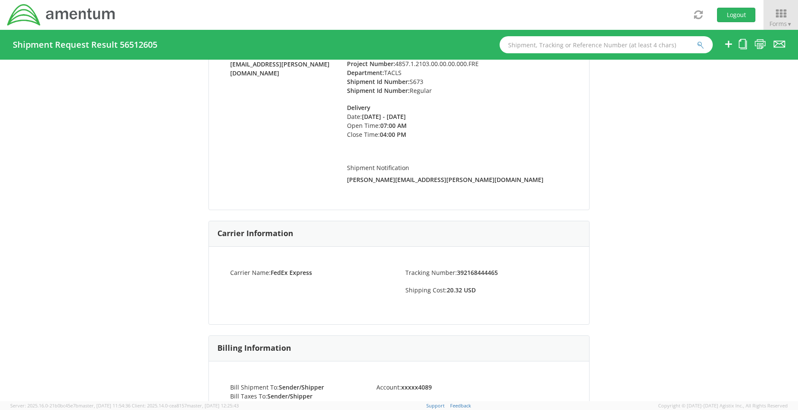
scroll to position [128, 0]
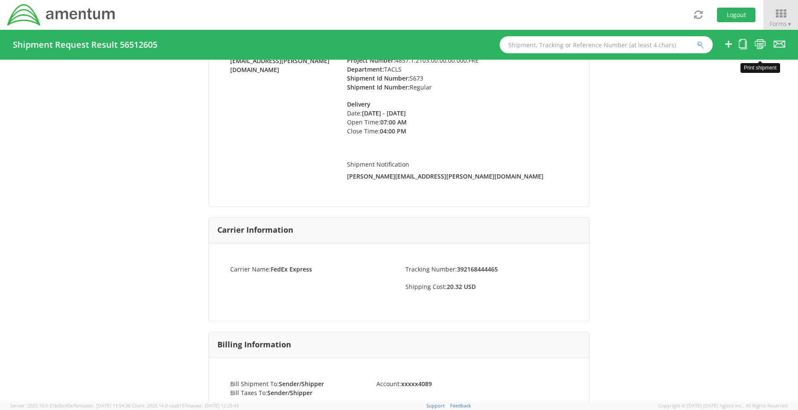
click at [760, 43] on icon at bounding box center [760, 44] width 12 height 11
